Goal: Information Seeking & Learning: Check status

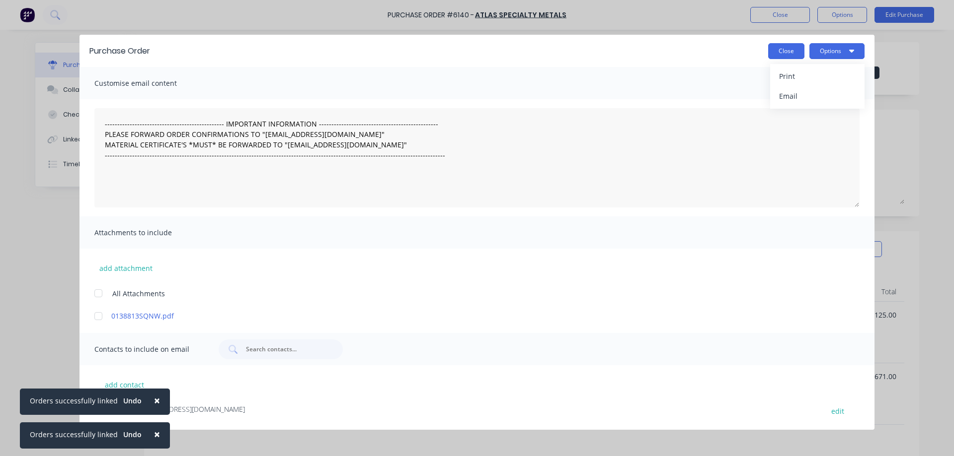
click at [785, 51] on button "Close" at bounding box center [786, 51] width 36 height 16
type textarea "x"
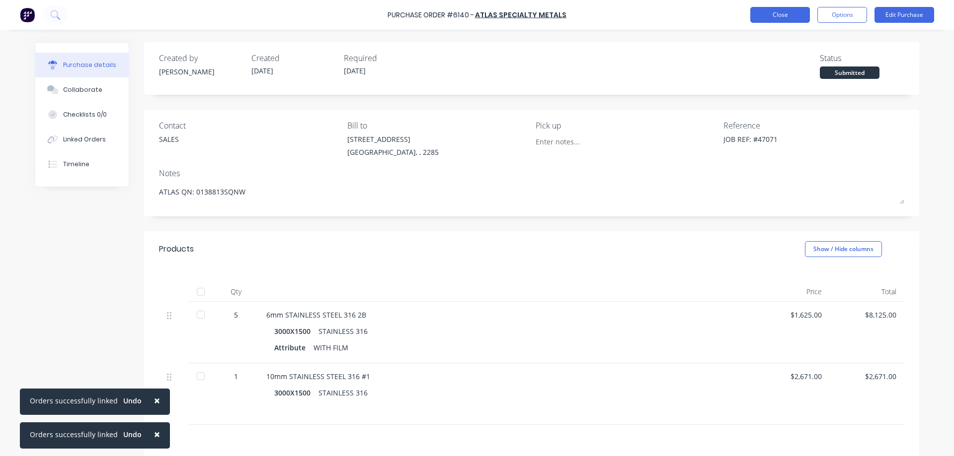
click at [787, 17] on button "Close" at bounding box center [780, 15] width 60 height 16
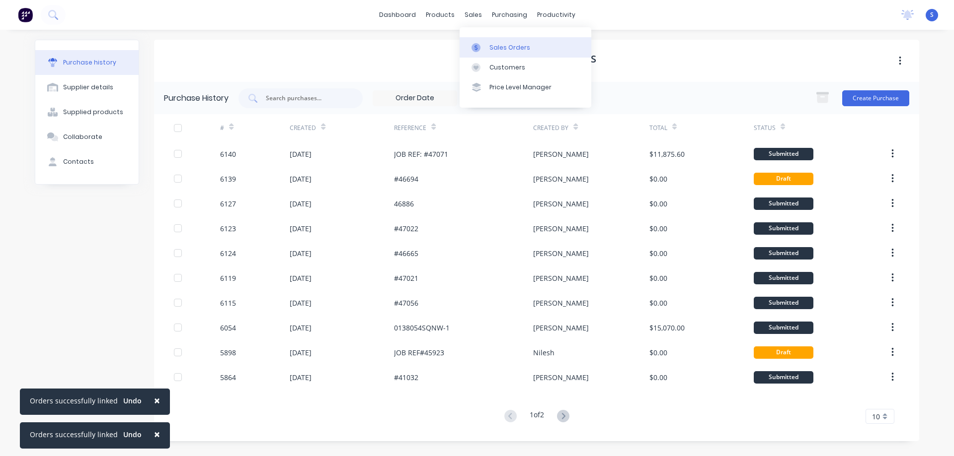
click at [498, 48] on div "Sales Orders" at bounding box center [509, 47] width 41 height 9
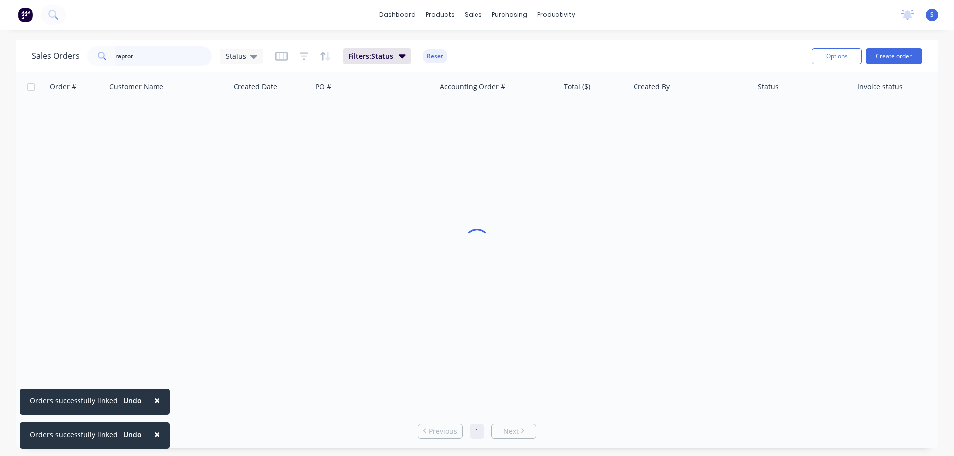
click at [143, 56] on input "raptor" at bounding box center [163, 56] width 97 height 20
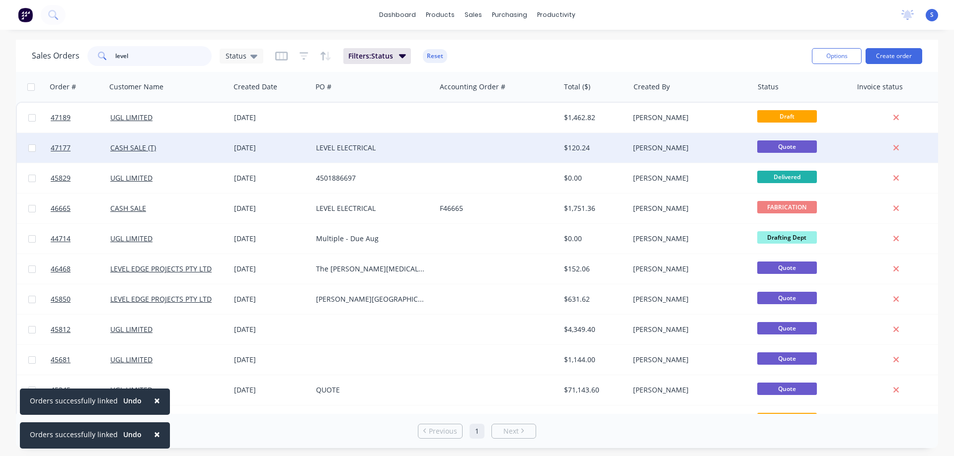
type input "level"
click at [428, 147] on div "LEVEL ELECTRICAL" at bounding box center [374, 148] width 116 height 10
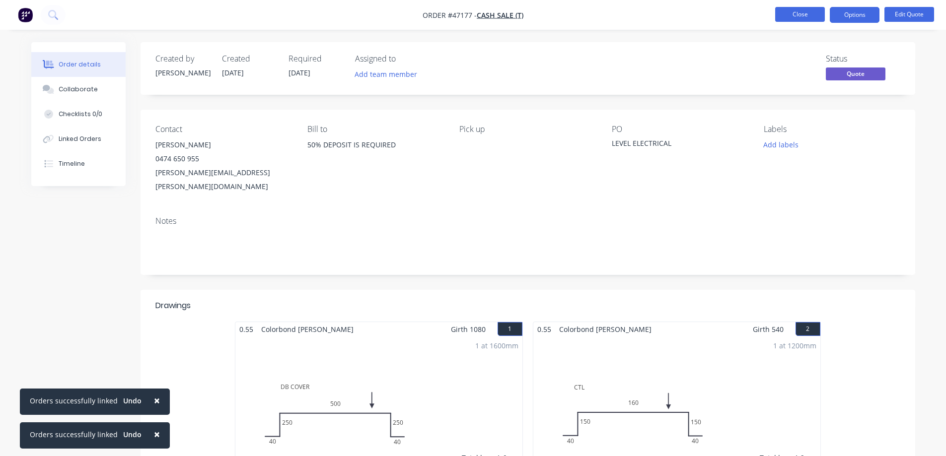
click at [812, 18] on button "Close" at bounding box center [800, 14] width 50 height 15
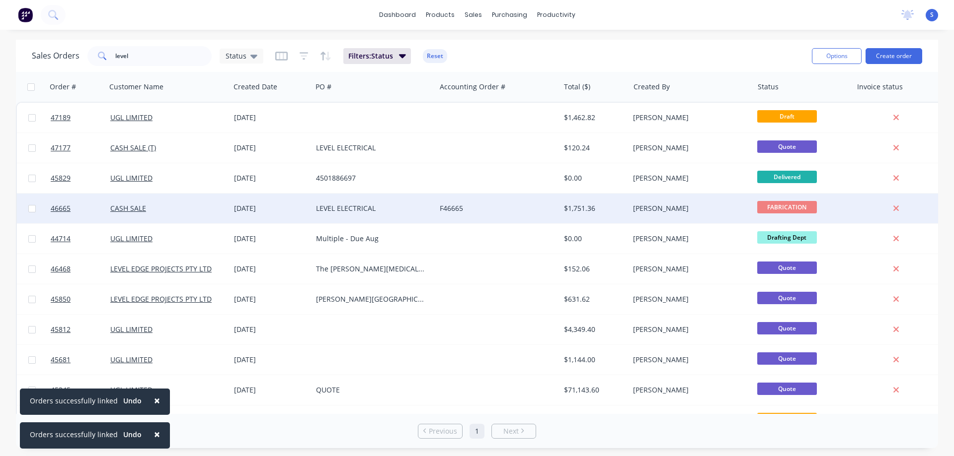
click at [175, 205] on div "CASH SALE" at bounding box center [165, 209] width 110 height 10
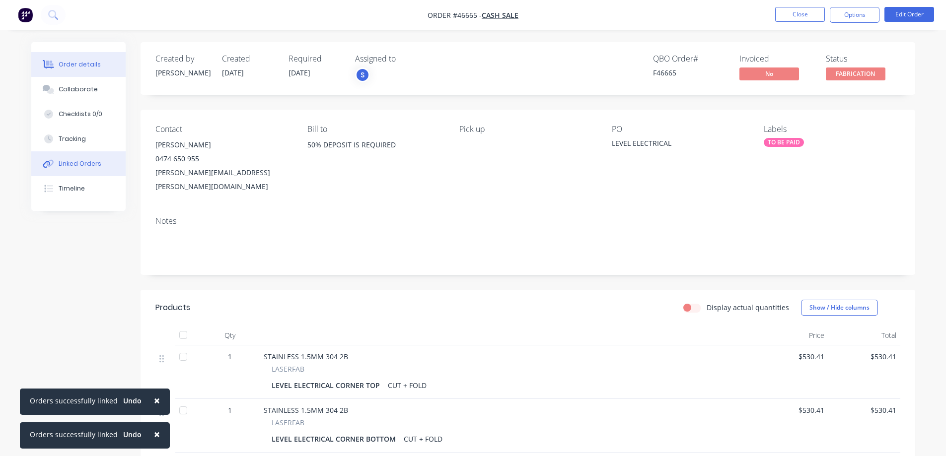
click at [87, 163] on div "Linked Orders" at bounding box center [80, 163] width 43 height 9
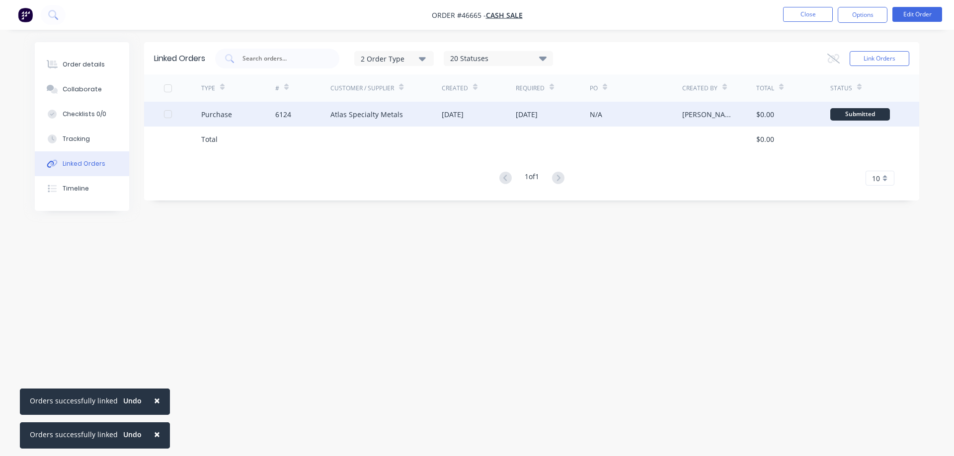
click at [402, 110] on div "Atlas Specialty Metals" at bounding box center [385, 114] width 111 height 25
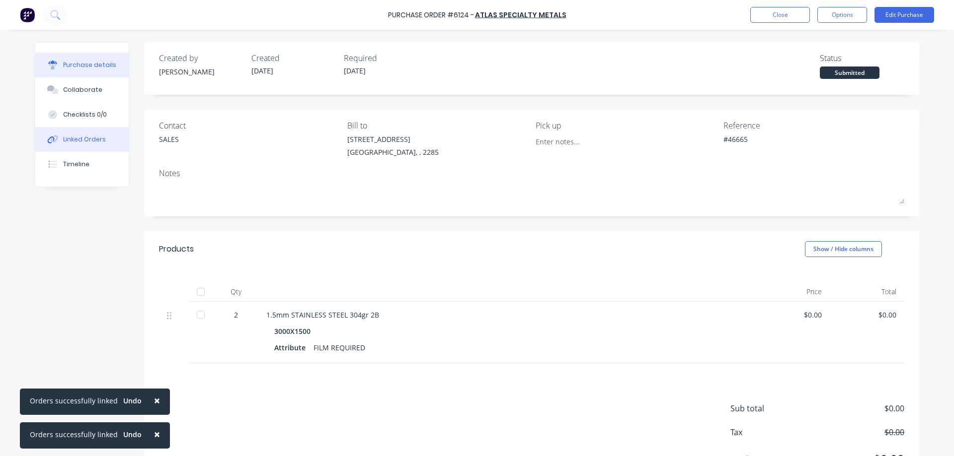
click at [87, 137] on div "Linked Orders" at bounding box center [84, 139] width 43 height 9
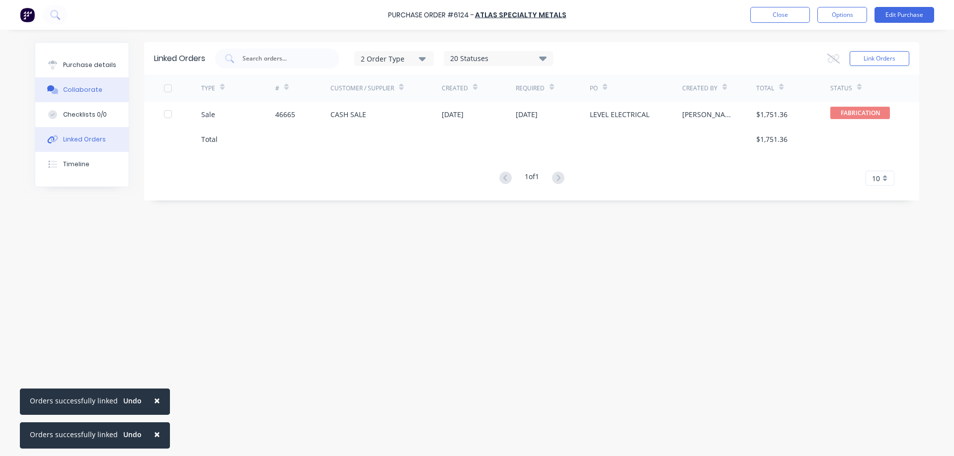
click at [84, 91] on div "Collaborate" at bounding box center [82, 89] width 39 height 9
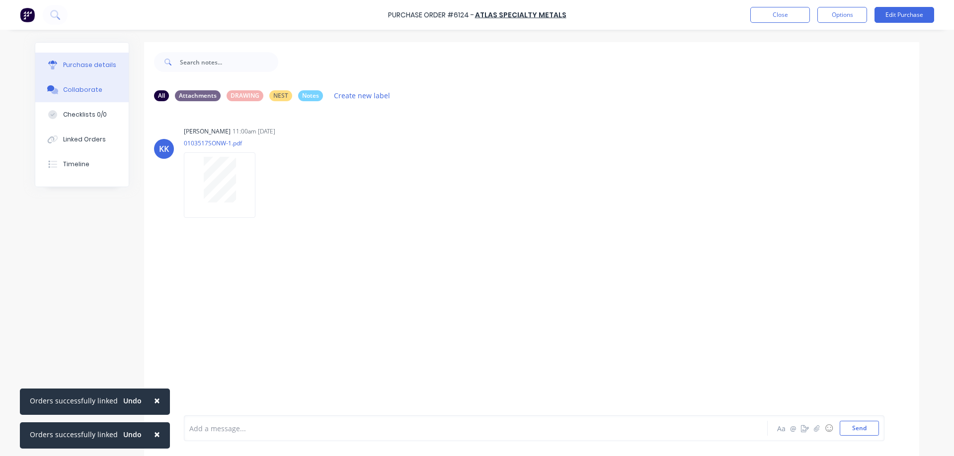
click at [86, 63] on div "Purchase details" at bounding box center [89, 65] width 53 height 9
type textarea "x"
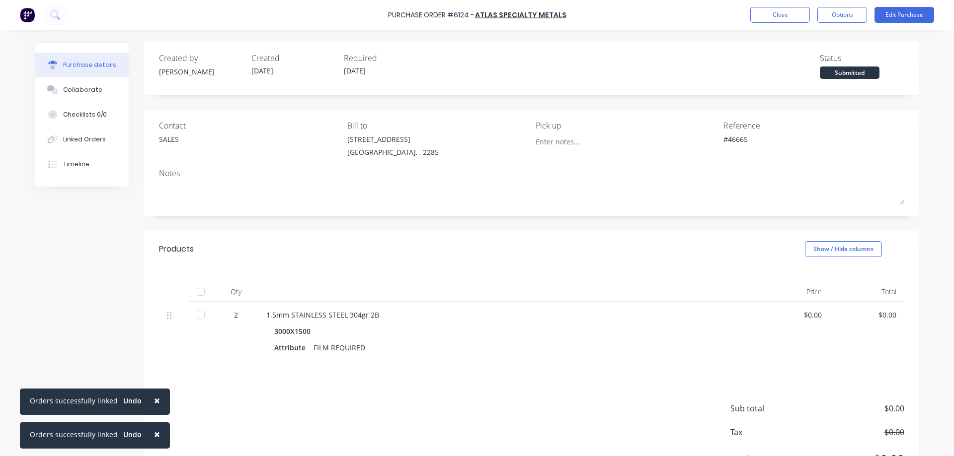
click at [99, 270] on div "Created by [PERSON_NAME] Created [DATE] Required [DATE] Status Submitted Contac…" at bounding box center [477, 268] width 884 height 453
click at [789, 12] on button "Close" at bounding box center [780, 15] width 60 height 16
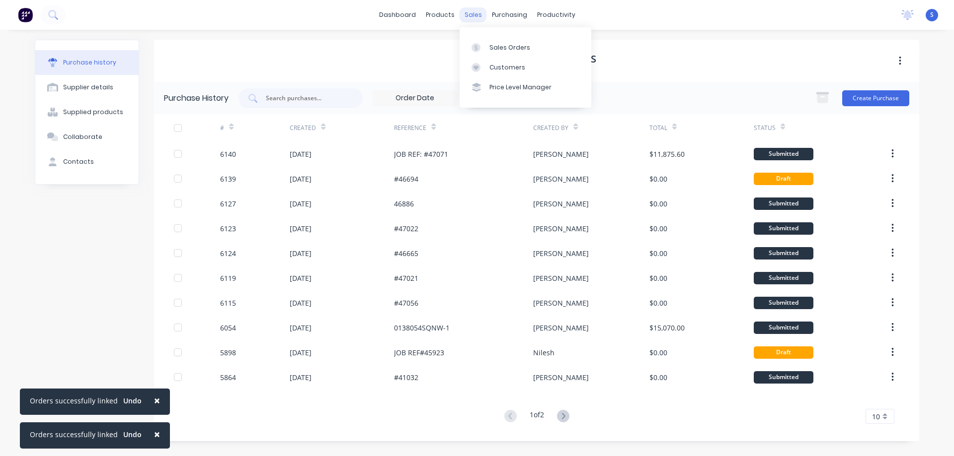
click at [473, 15] on div "sales" at bounding box center [472, 14] width 27 height 15
click at [498, 49] on div "Sales Orders" at bounding box center [509, 47] width 41 height 9
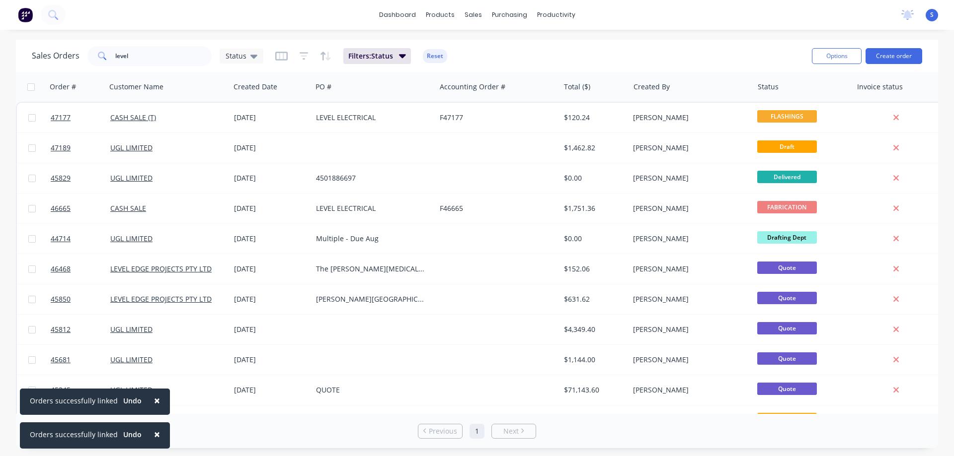
click at [568, 46] on div "Sales Orders level Status Filters: Status Reset" at bounding box center [418, 56] width 772 height 24
click at [173, 52] on input "level" at bounding box center [163, 56] width 97 height 20
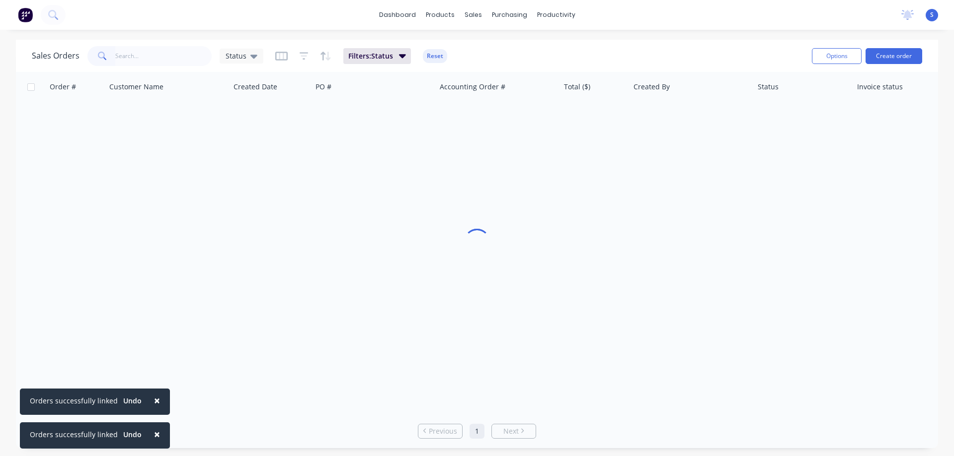
click at [682, 27] on div "dashboard products sales purchasing productivity dashboard products Product Cat…" at bounding box center [477, 15] width 954 height 30
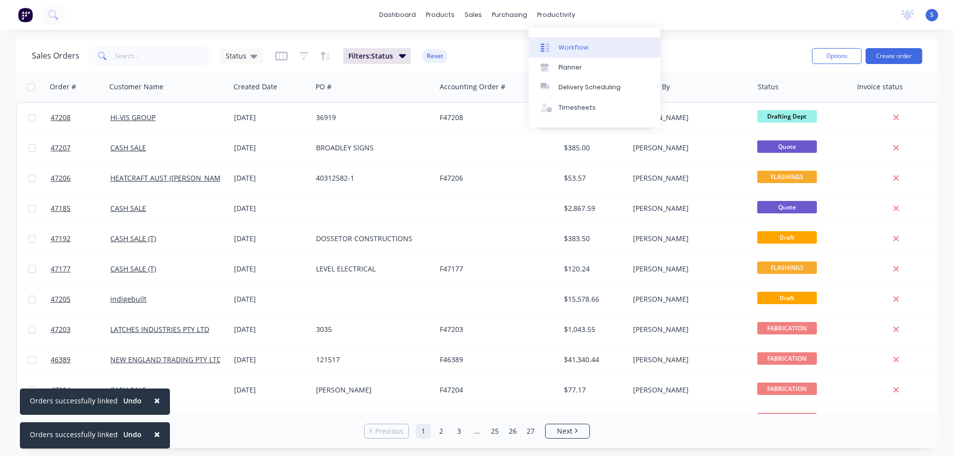
click at [577, 48] on div "Workflow" at bounding box center [573, 47] width 30 height 9
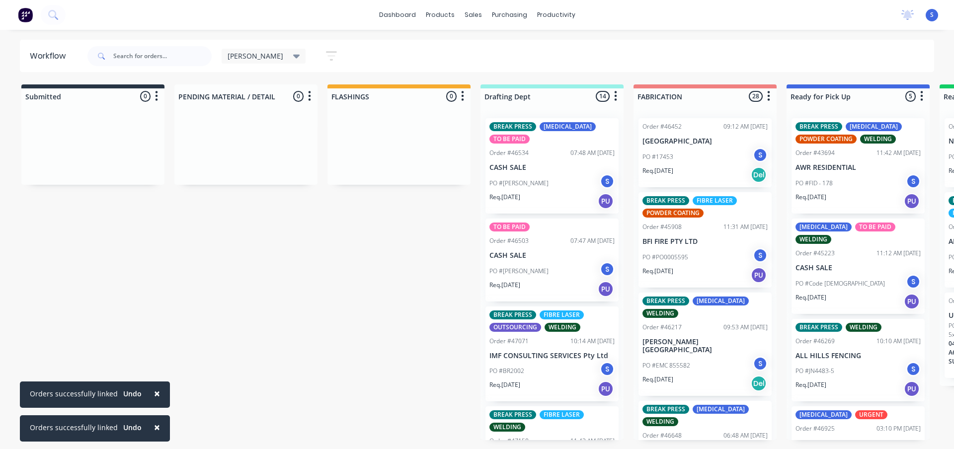
click at [375, 58] on div "[PERSON_NAME] Save new view None edit [PERSON_NAME] (Default) edit [PERSON_NAME…" at bounding box center [509, 56] width 849 height 30
click at [538, 193] on div "Req. [DATE] PU" at bounding box center [551, 201] width 125 height 17
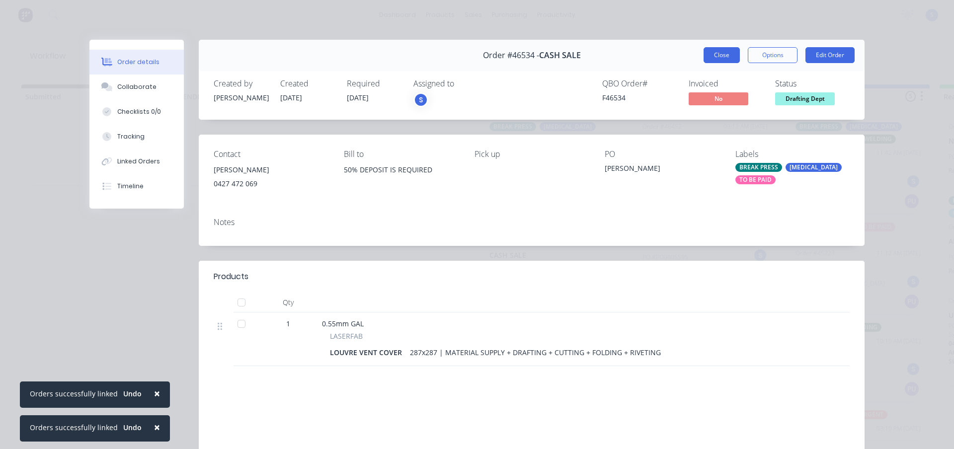
click at [710, 56] on button "Close" at bounding box center [721, 55] width 36 height 16
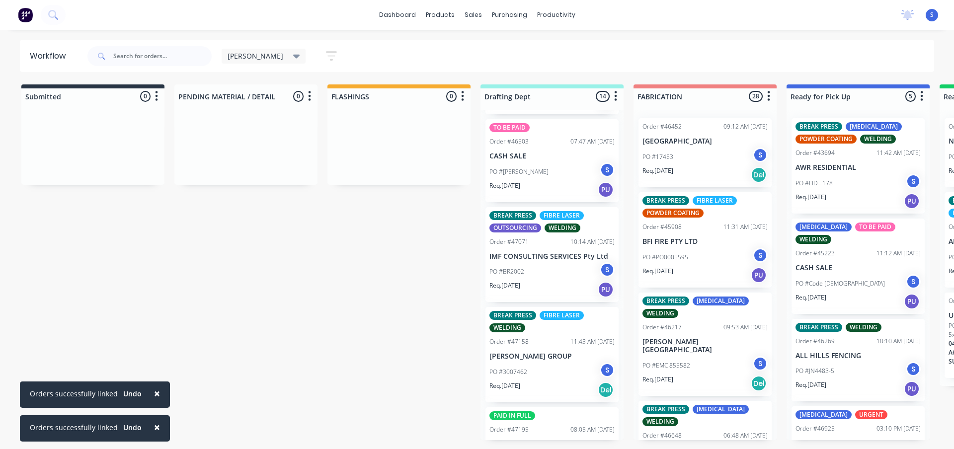
scroll to position [149, 0]
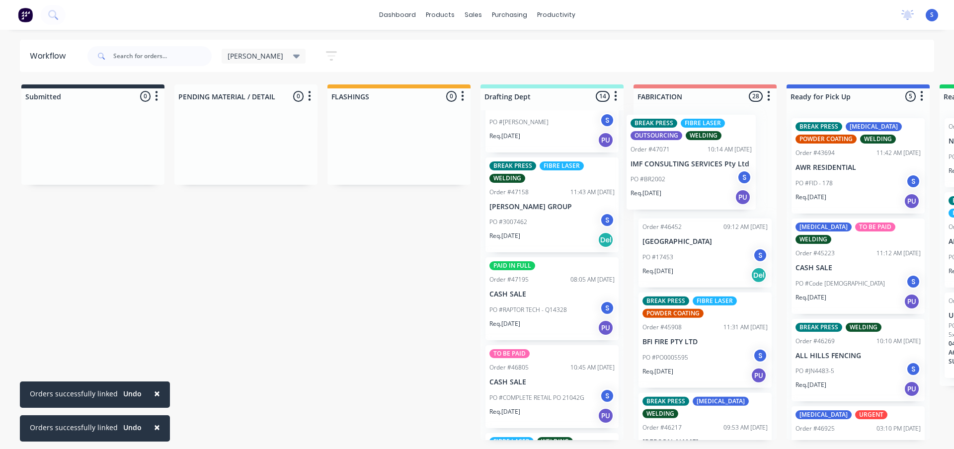
drag, startPoint x: 530, startPoint y: 221, endPoint x: 679, endPoint y: 187, distance: 153.1
click at [679, 187] on div "Submitted 0 Sort By Created date Required date Order number Customer name Most …" at bounding box center [821, 262] width 1656 height 356
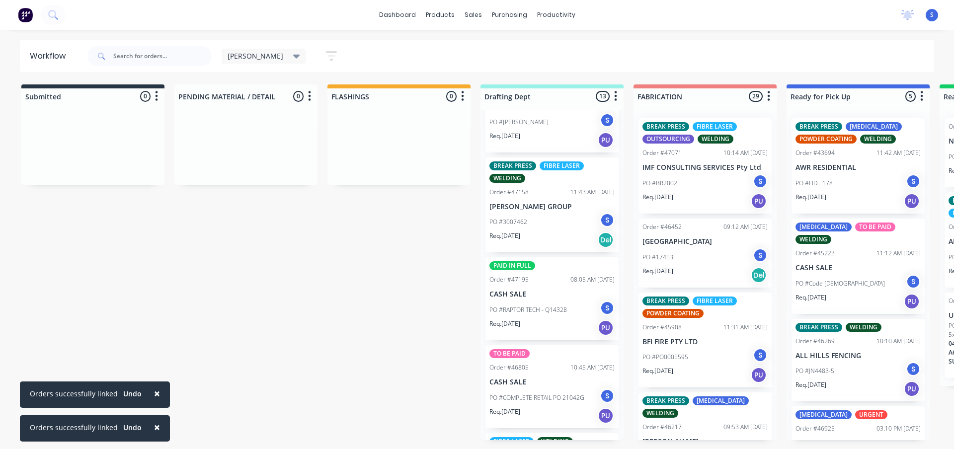
click at [528, 219] on div "PO #3007462 S" at bounding box center [551, 222] width 125 height 19
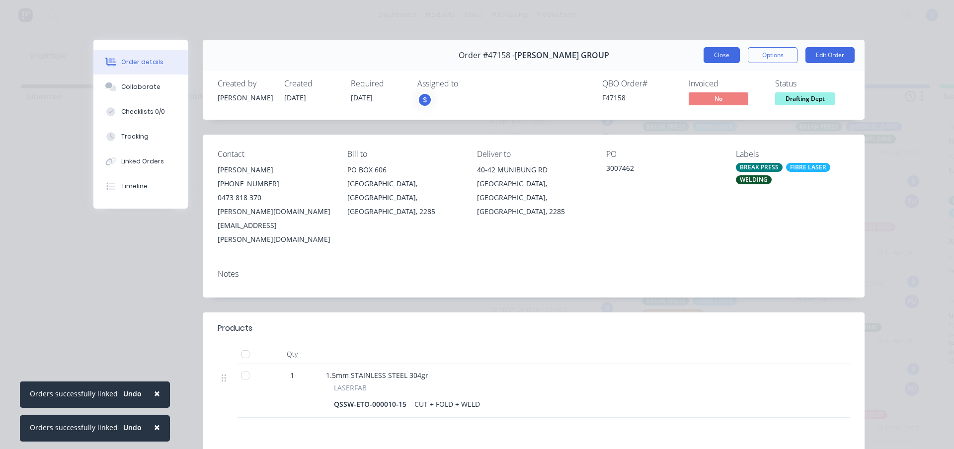
click at [719, 57] on button "Close" at bounding box center [721, 55] width 36 height 16
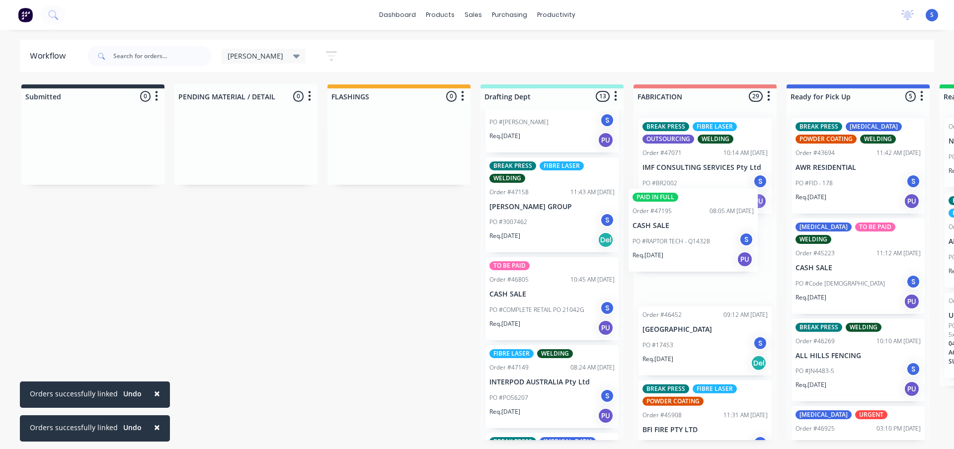
drag, startPoint x: 513, startPoint y: 315, endPoint x: 663, endPoint y: 249, distance: 163.9
click at [663, 249] on div "Submitted 0 Sort By Created date Required date Order number Customer name Most …" at bounding box center [821, 262] width 1656 height 356
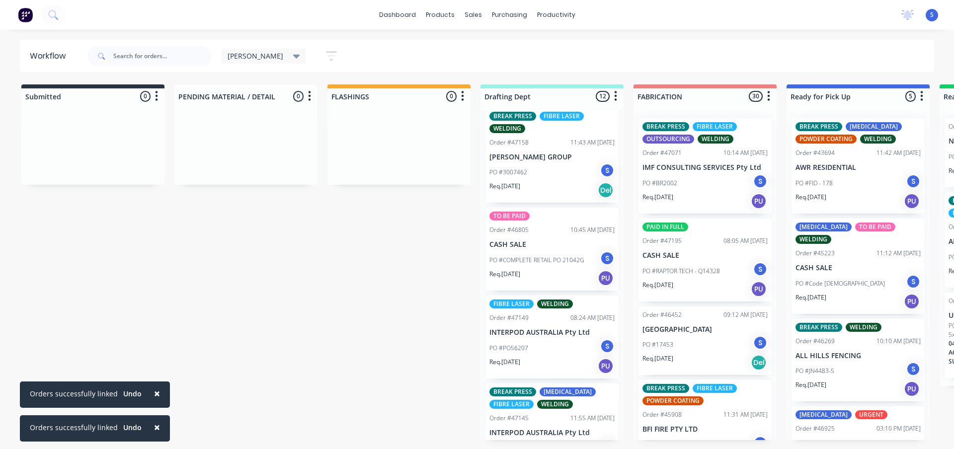
scroll to position [248, 0]
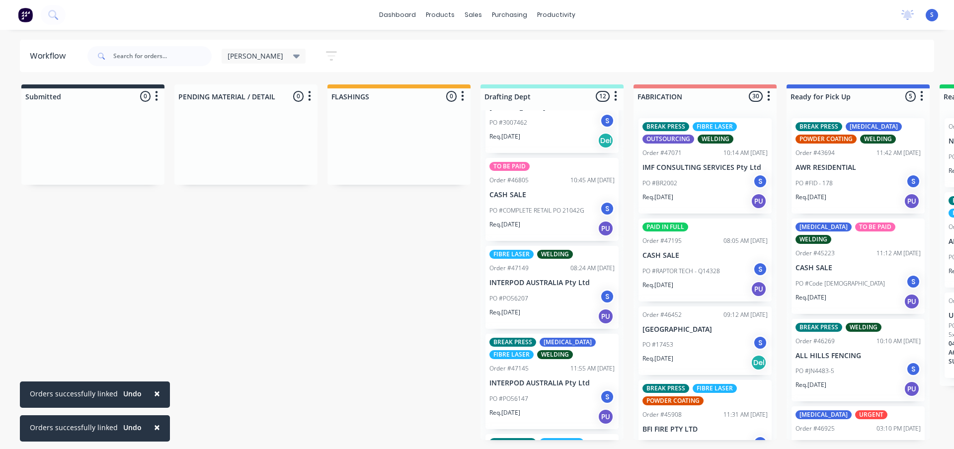
click at [540, 297] on div "PO #PO56207 S" at bounding box center [551, 298] width 125 height 19
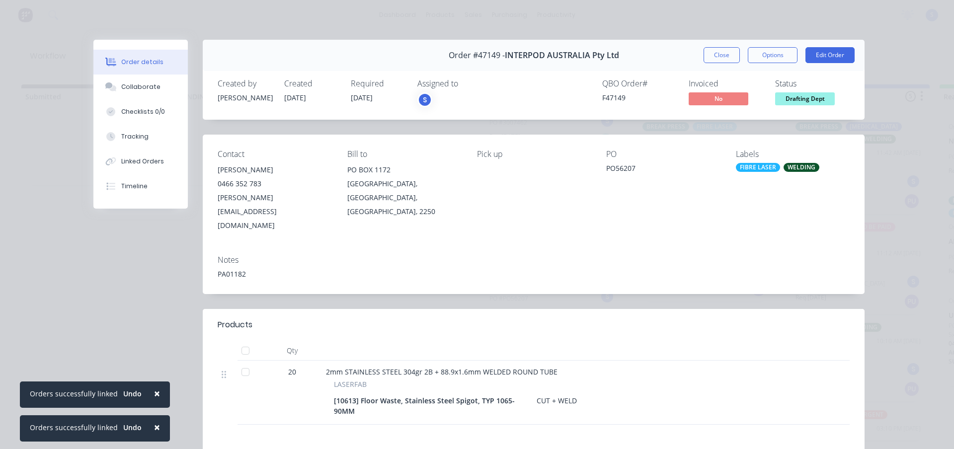
click at [716, 56] on button "Close" at bounding box center [721, 55] width 36 height 16
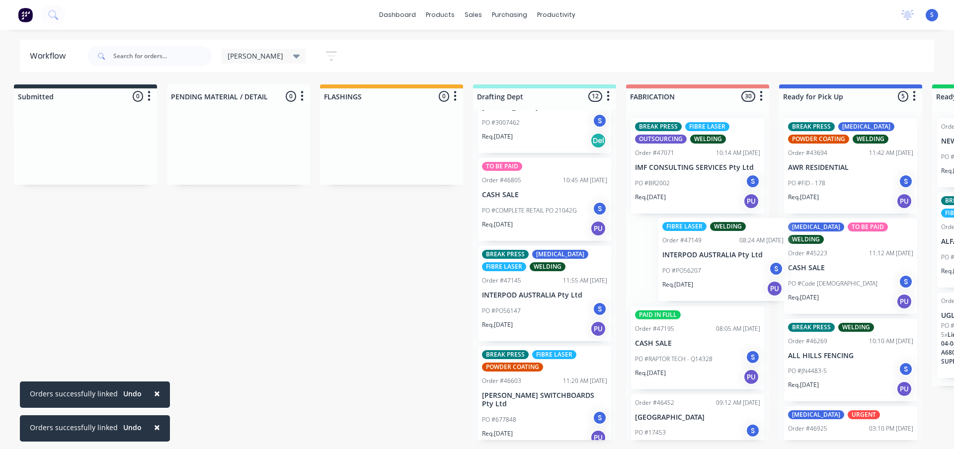
scroll to position [0, 10]
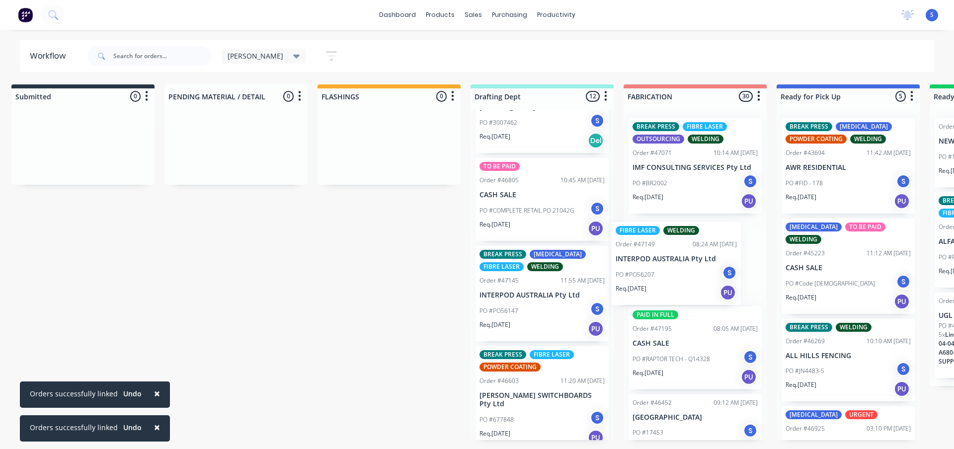
drag, startPoint x: 525, startPoint y: 300, endPoint x: 658, endPoint y: 279, distance: 134.2
click at [658, 279] on div "Submitted 0 Sort By Created date Required date Order number Customer name Most …" at bounding box center [811, 262] width 1656 height 356
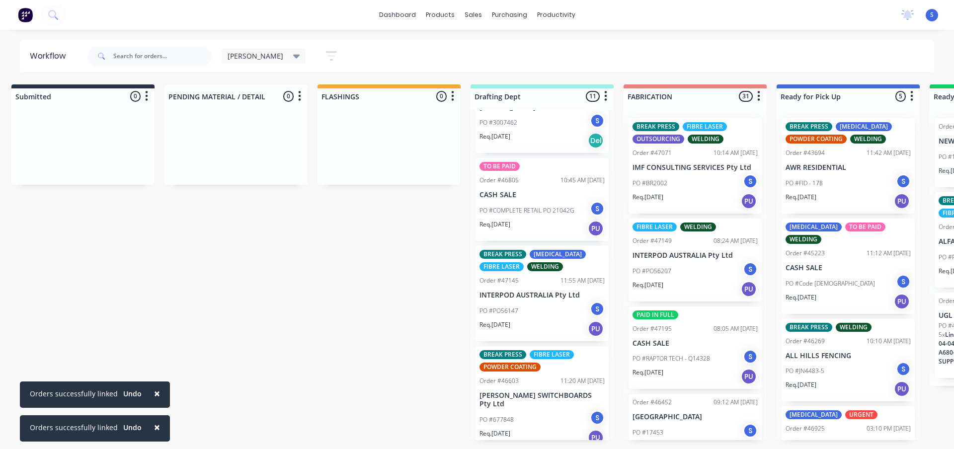
click at [517, 311] on p "PO #PO56147" at bounding box center [498, 310] width 39 height 9
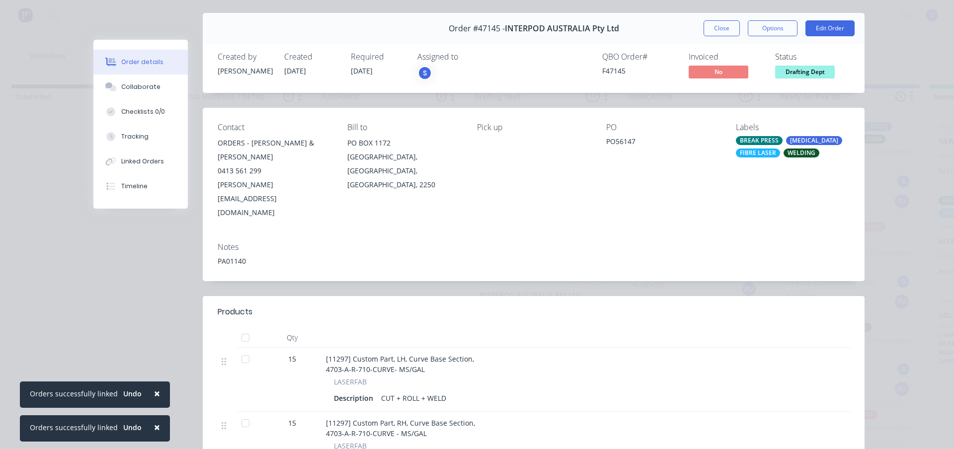
scroll to position [0, 0]
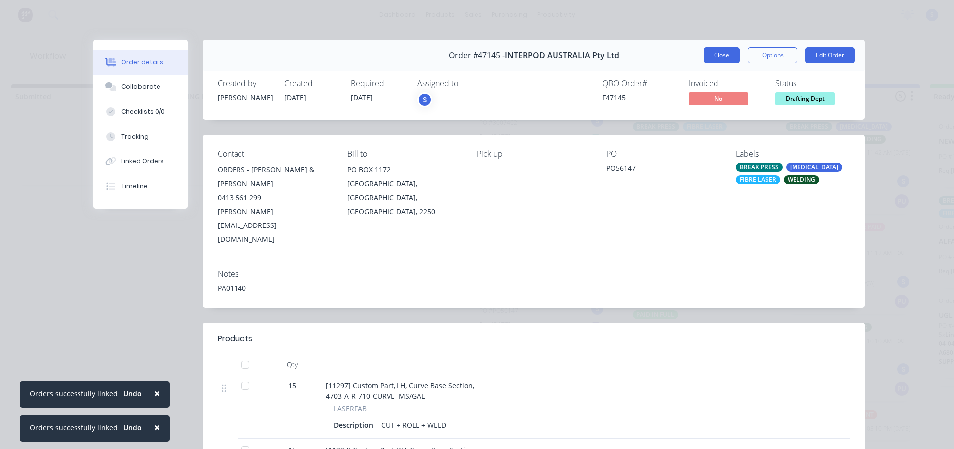
click at [722, 53] on button "Close" at bounding box center [721, 55] width 36 height 16
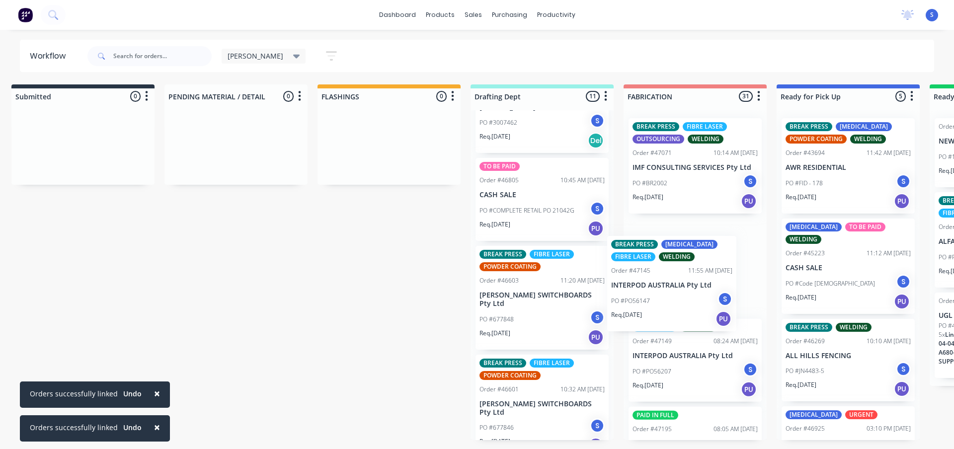
drag, startPoint x: 542, startPoint y: 315, endPoint x: 676, endPoint y: 307, distance: 134.8
click at [676, 307] on div "Submitted 0 Sort By Created date Required date Order number Customer name Most …" at bounding box center [811, 262] width 1656 height 356
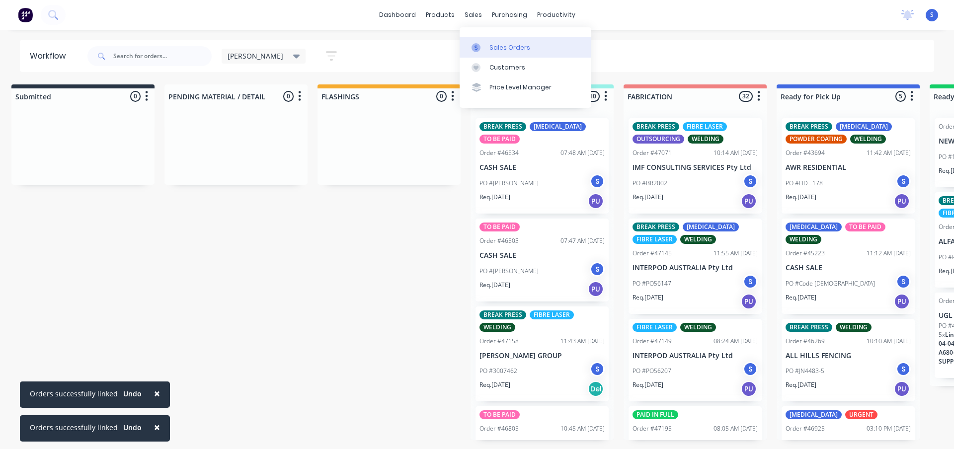
click at [498, 52] on div "Sales Orders" at bounding box center [509, 47] width 41 height 9
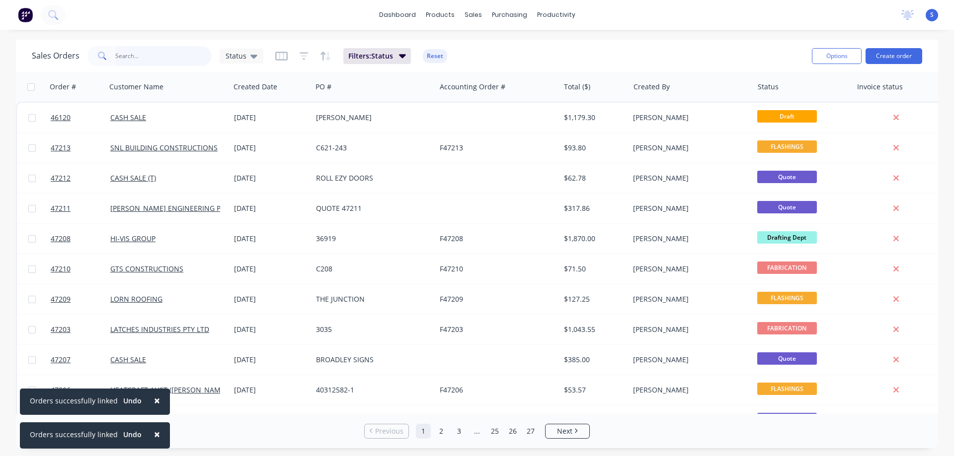
click at [154, 57] on input "text" at bounding box center [163, 56] width 97 height 20
type input "22107"
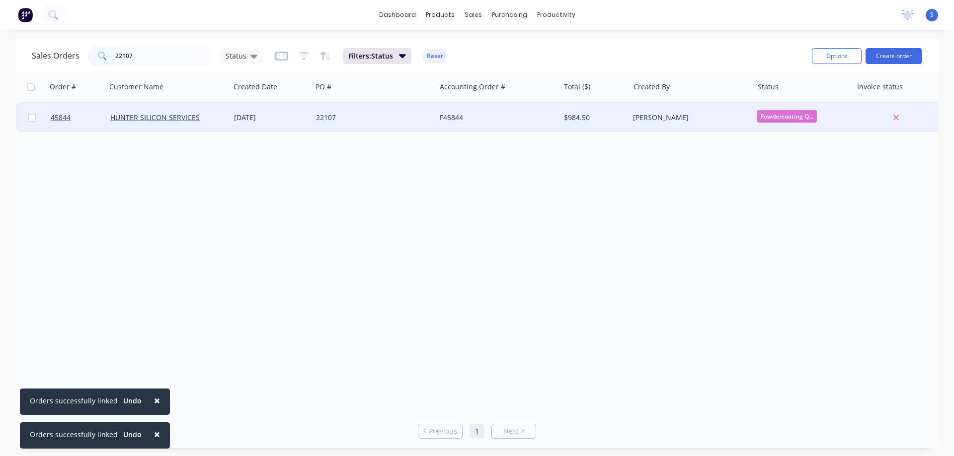
click at [298, 122] on div "[DATE]" at bounding box center [271, 118] width 74 height 10
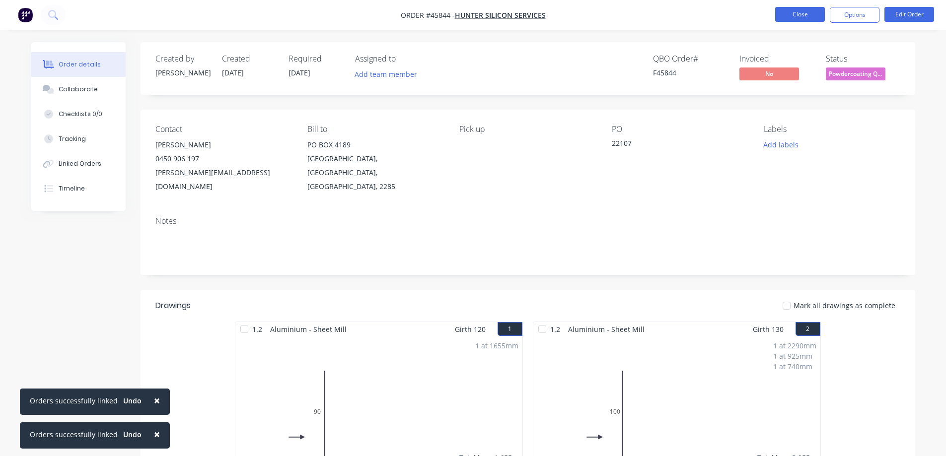
click at [794, 12] on button "Close" at bounding box center [800, 14] width 50 height 15
